Goal: Information Seeking & Learning: Learn about a topic

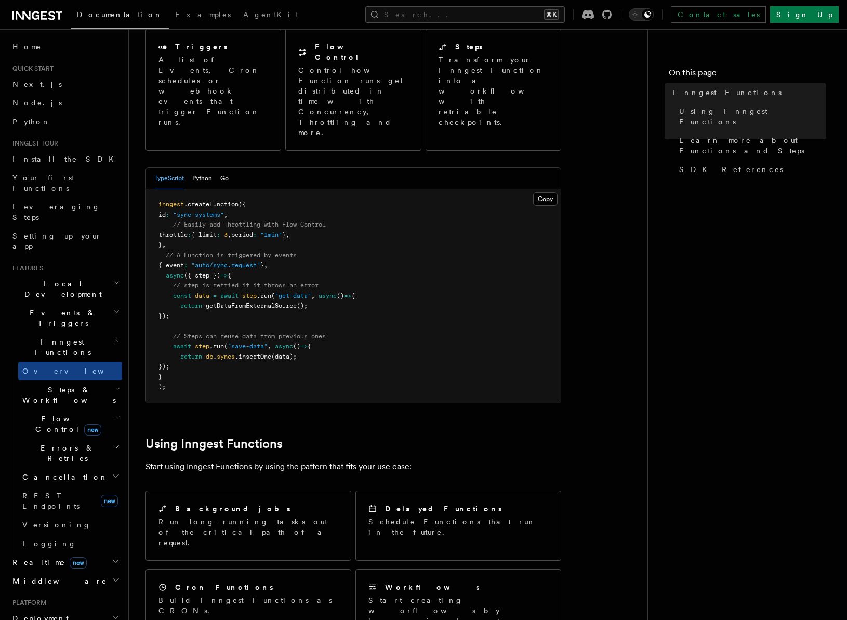
click at [72, 380] on h2 "Steps & Workflows" at bounding box center [70, 394] width 104 height 29
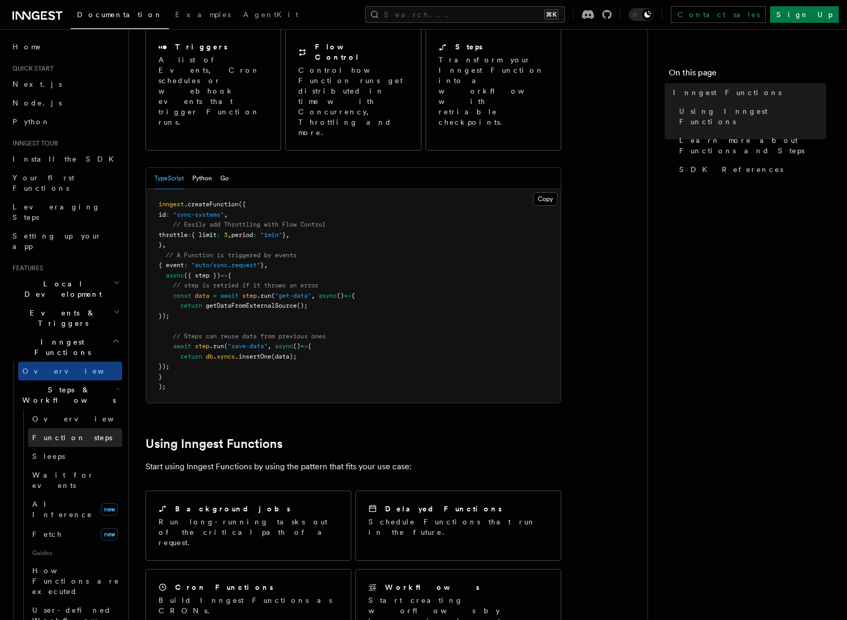
click at [83, 428] on link "Function steps" at bounding box center [75, 437] width 94 height 19
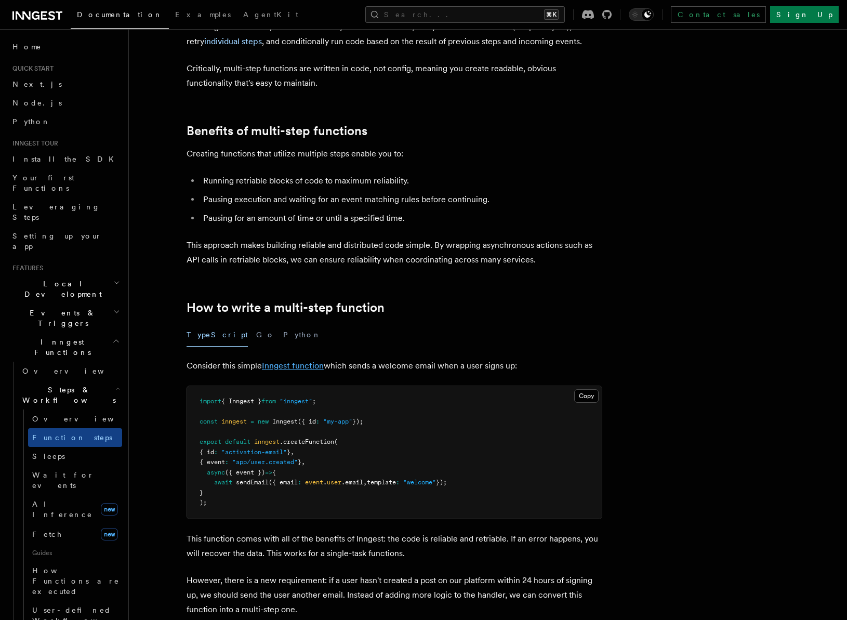
scroll to position [78, 0]
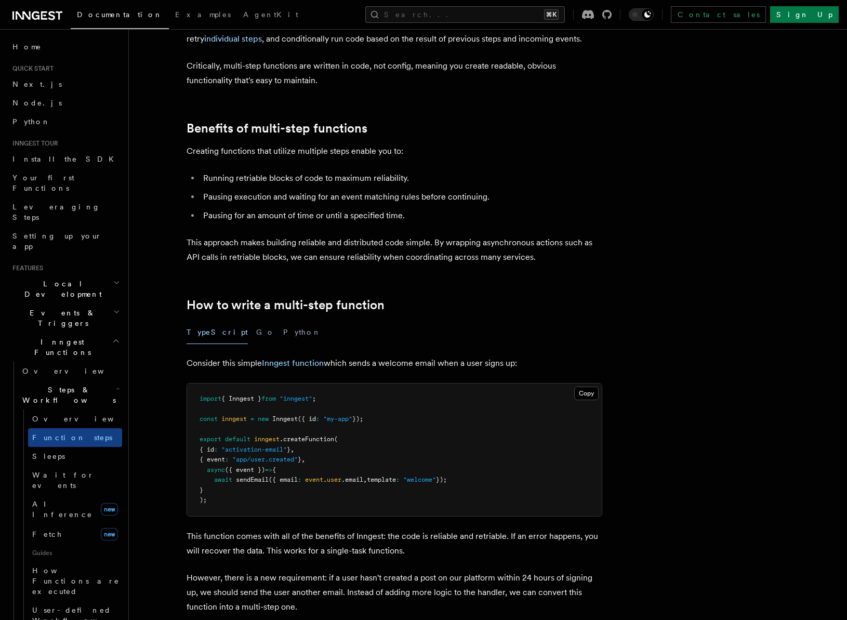
click at [251, 482] on span "sendEmail" at bounding box center [252, 479] width 33 height 7
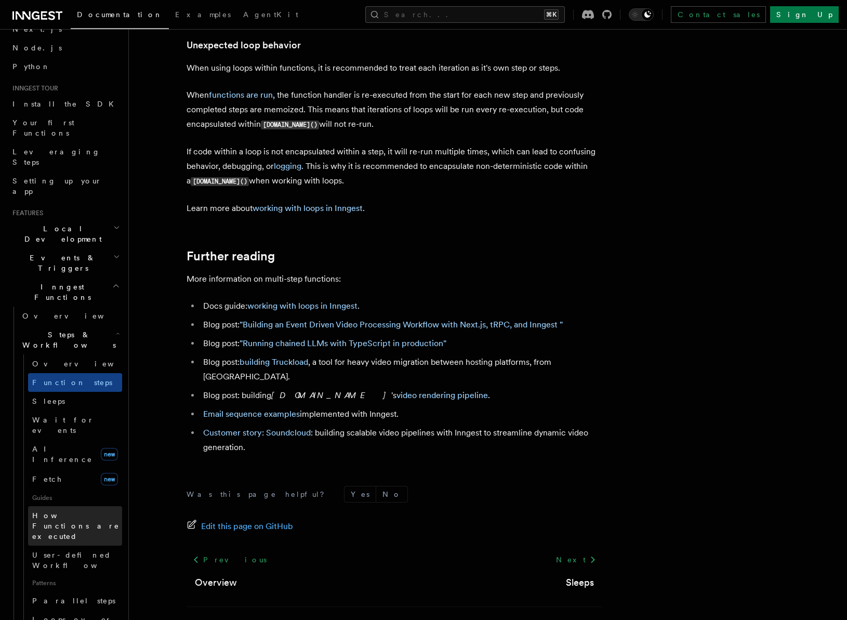
scroll to position [134, 0]
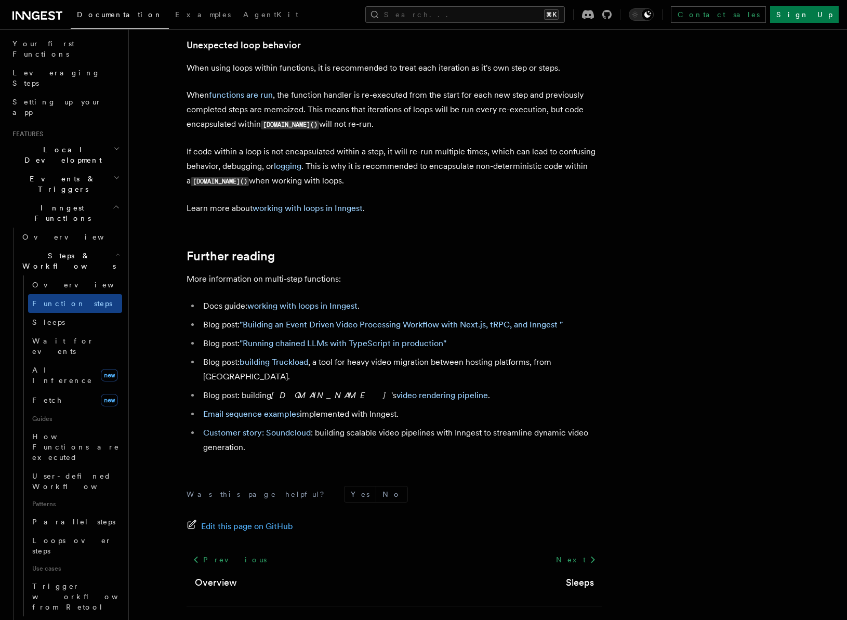
click at [99, 616] on h2 "Flow Control new" at bounding box center [70, 630] width 104 height 29
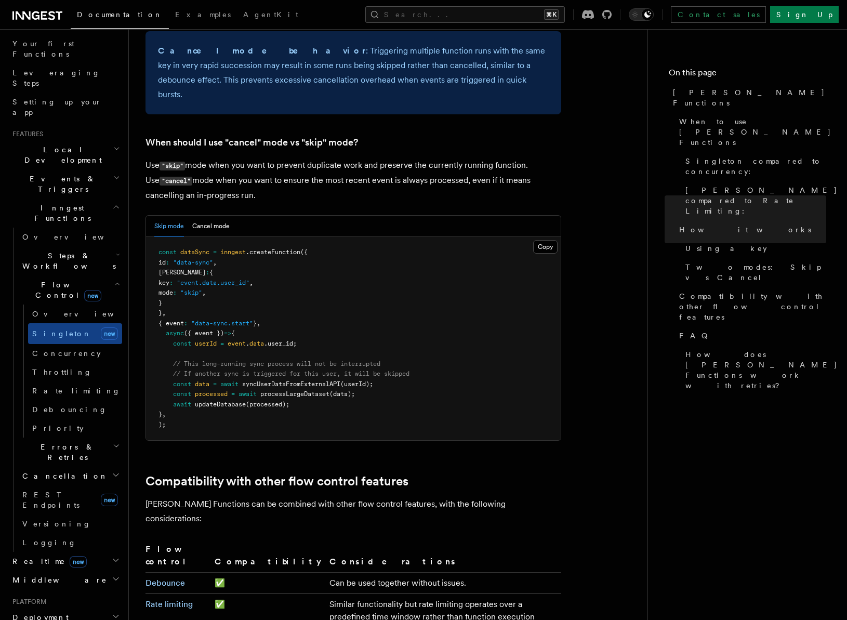
scroll to position [1294, 0]
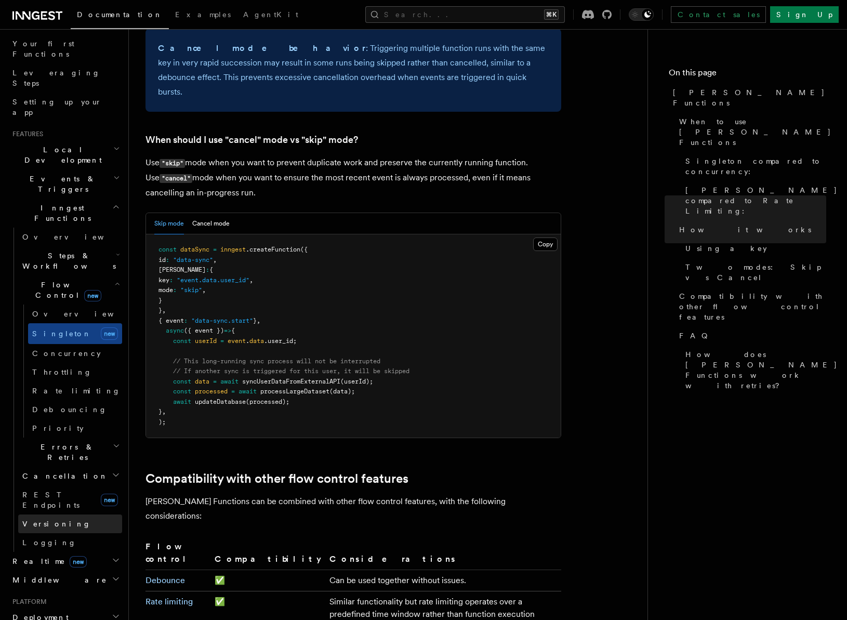
click at [54, 520] on span "Versioning" at bounding box center [56, 524] width 69 height 8
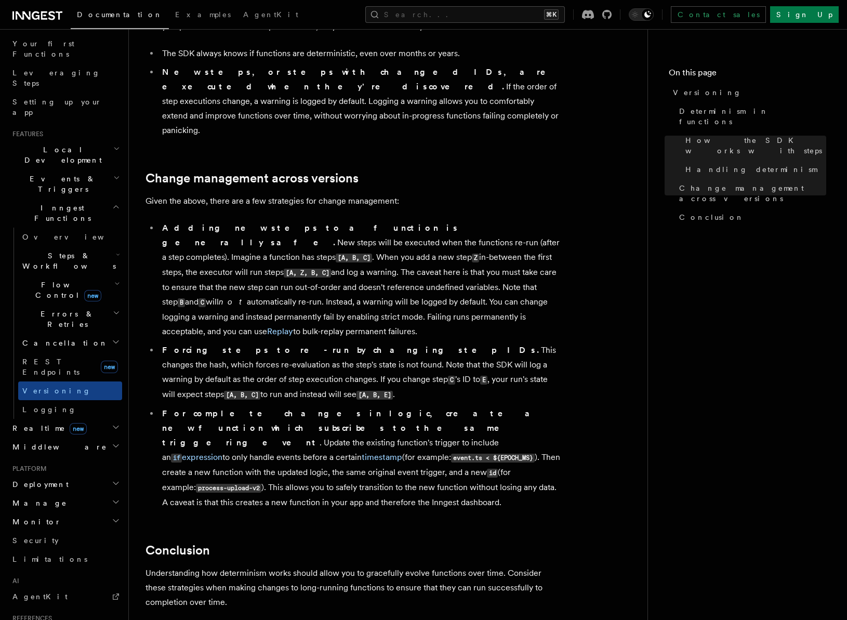
scroll to position [623, 0]
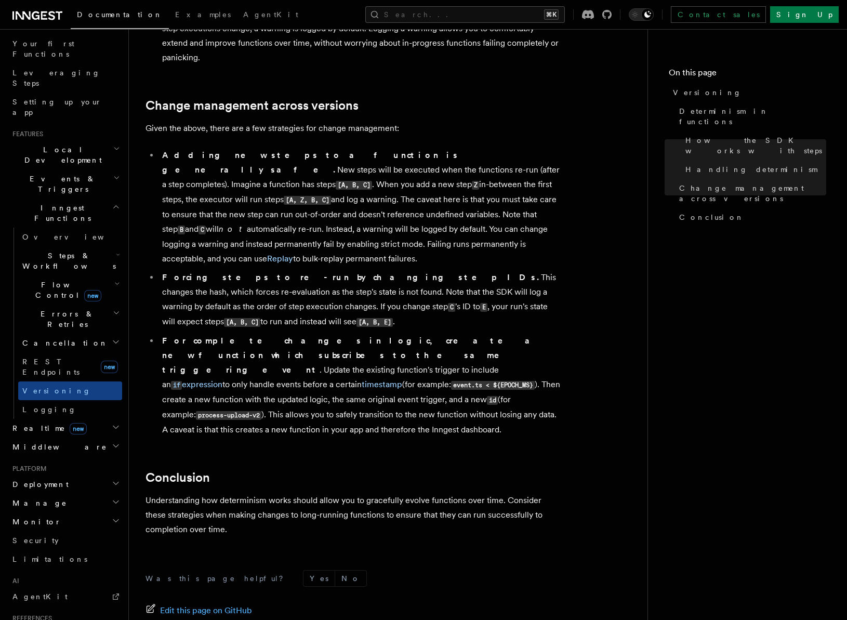
click at [72, 419] on h2 "Realtime new" at bounding box center [65, 428] width 114 height 19
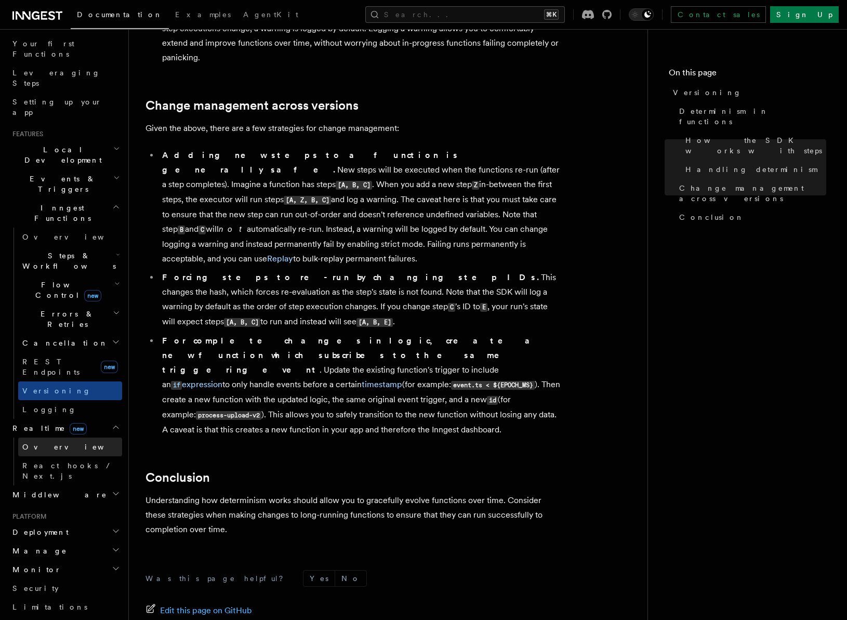
click at [60, 438] on link "Overview" at bounding box center [70, 447] width 104 height 19
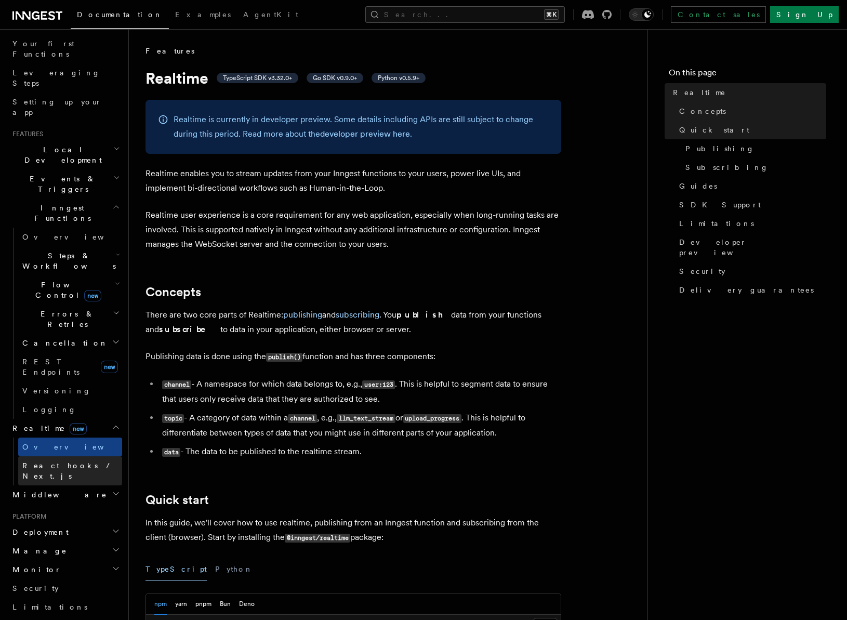
click at [61, 461] on span "React hooks / Next.js" at bounding box center [68, 470] width 92 height 19
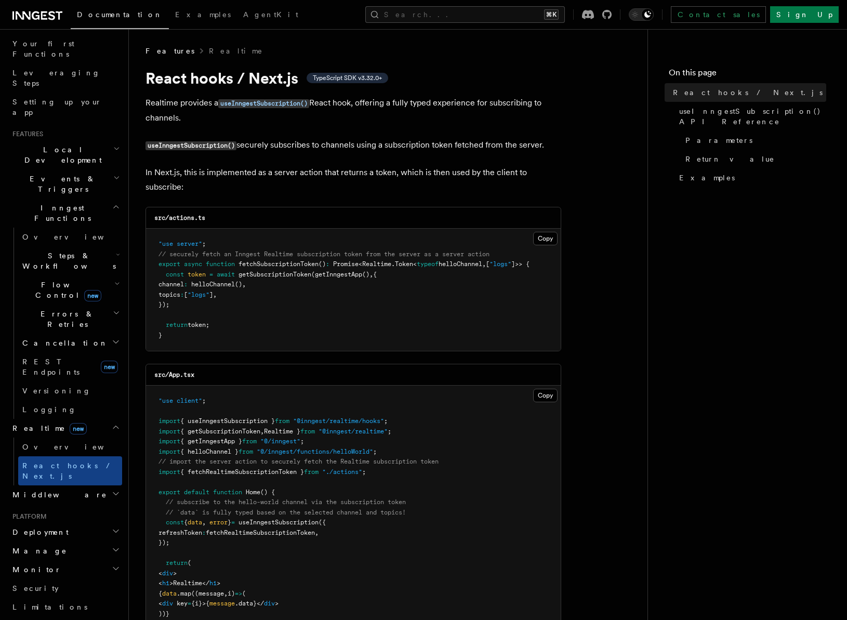
click at [285, 277] on span "getSubscriptionToken" at bounding box center [275, 274] width 73 height 7
click at [336, 275] on span "getInngestApp" at bounding box center [338, 274] width 47 height 7
click at [253, 276] on span "getSubscriptionToken" at bounding box center [275, 274] width 73 height 7
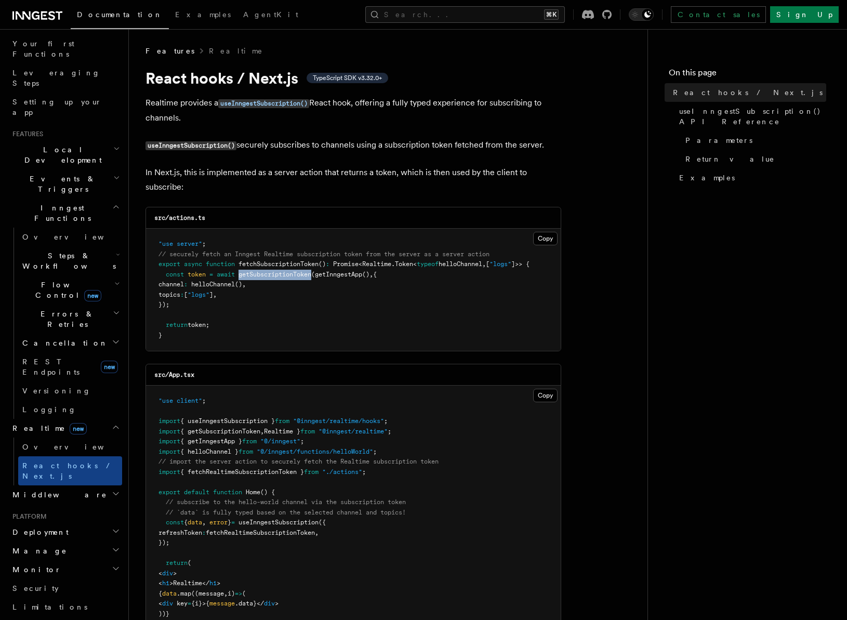
click at [253, 276] on span "getSubscriptionToken" at bounding box center [275, 274] width 73 height 7
click at [235, 284] on span "helloChannel" at bounding box center [213, 284] width 44 height 7
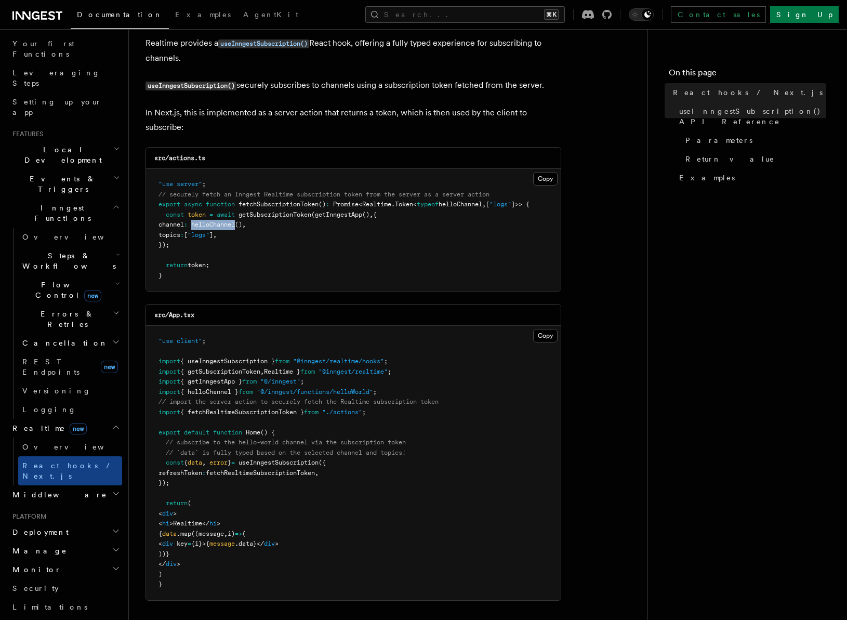
scroll to position [60, 0]
click at [257, 473] on span "fetchRealtimeSubscriptionToken" at bounding box center [260, 472] width 109 height 7
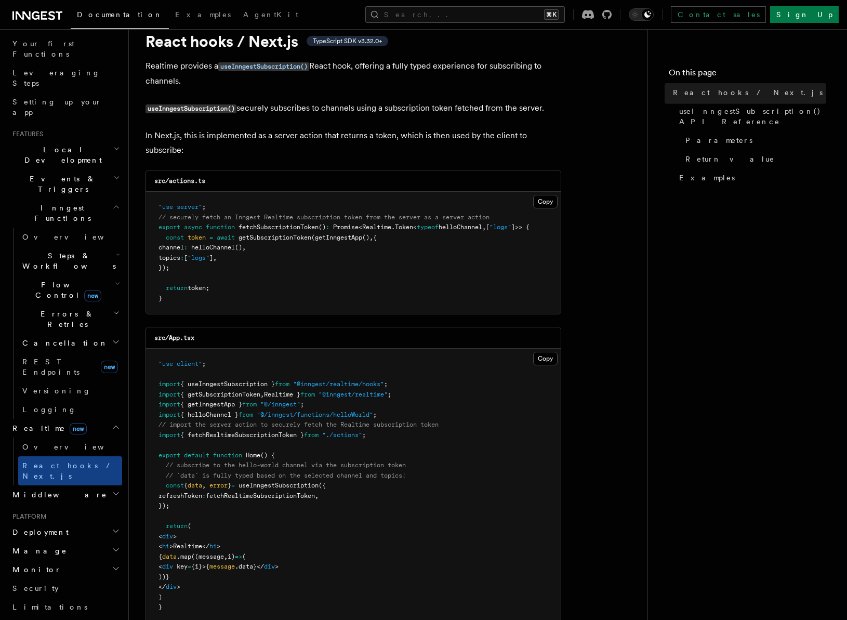
scroll to position [36, 0]
click at [85, 485] on h2 "Middleware" at bounding box center [65, 494] width 114 height 19
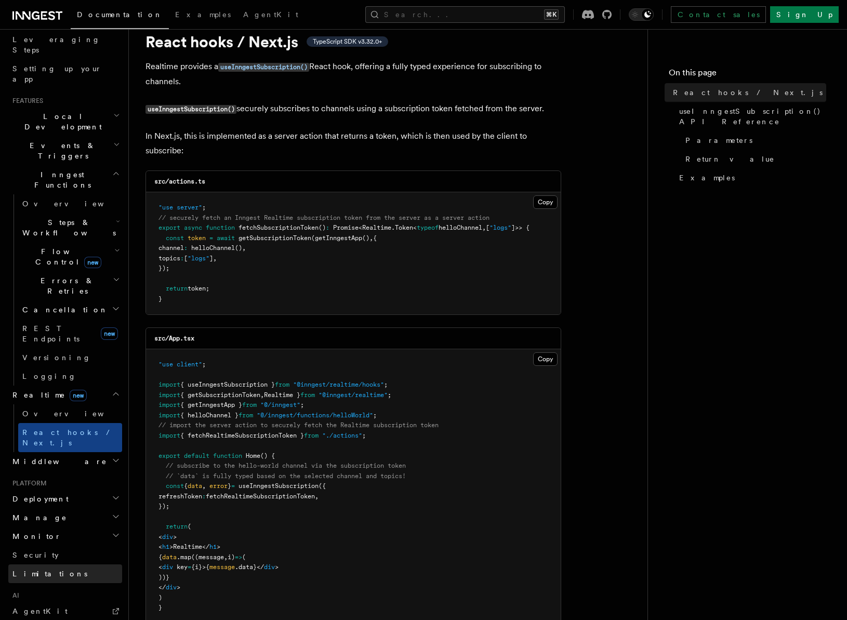
scroll to position [175, 0]
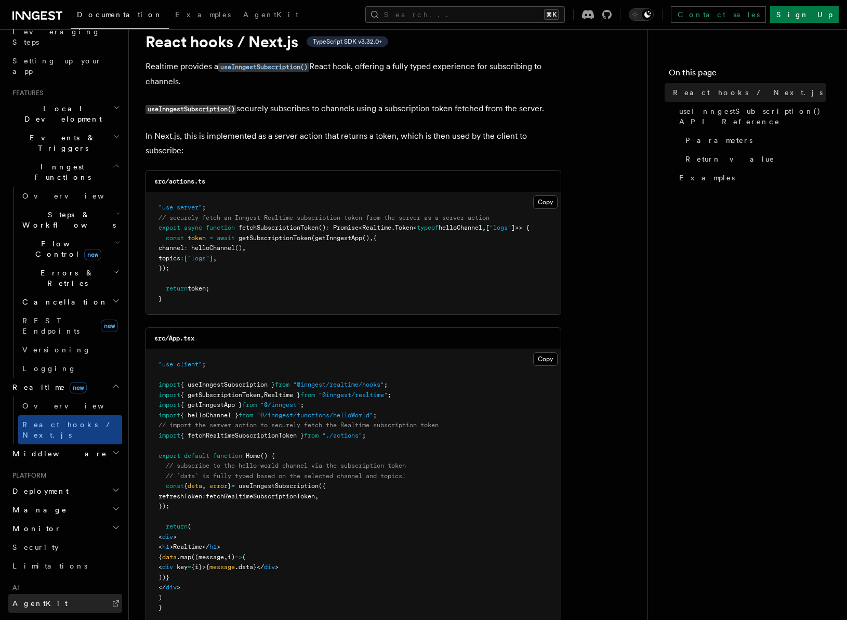
click at [44, 594] on link "AgentKit" at bounding box center [65, 603] width 114 height 19
